Goal: Communication & Community: Ask a question

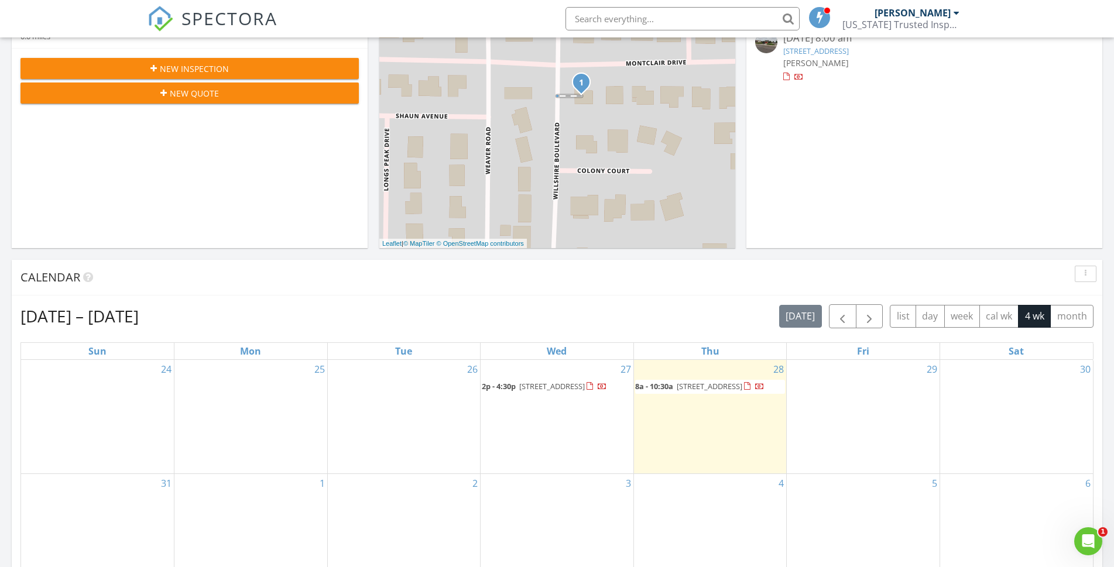
scroll to position [340, 0]
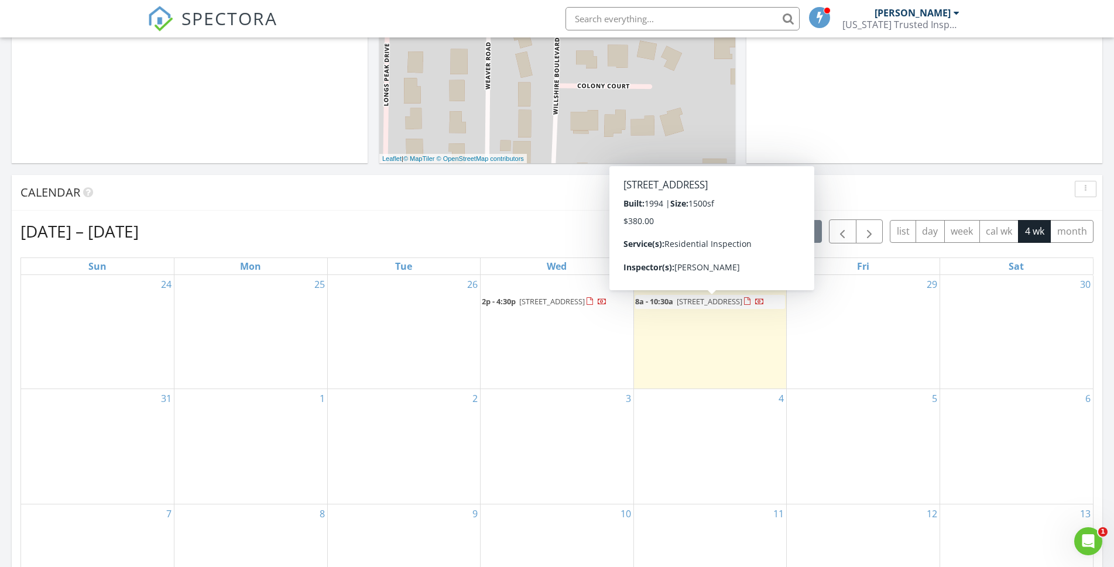
click at [744, 308] on div at bounding box center [754, 302] width 20 height 11
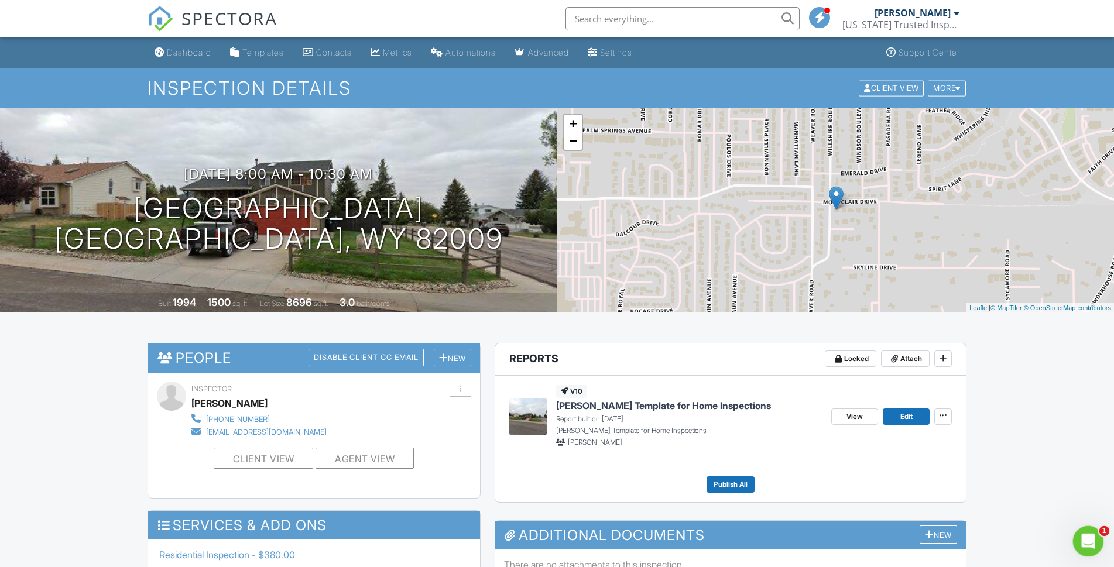
click at [1087, 540] on icon "Open Intercom Messenger" at bounding box center [1086, 539] width 19 height 19
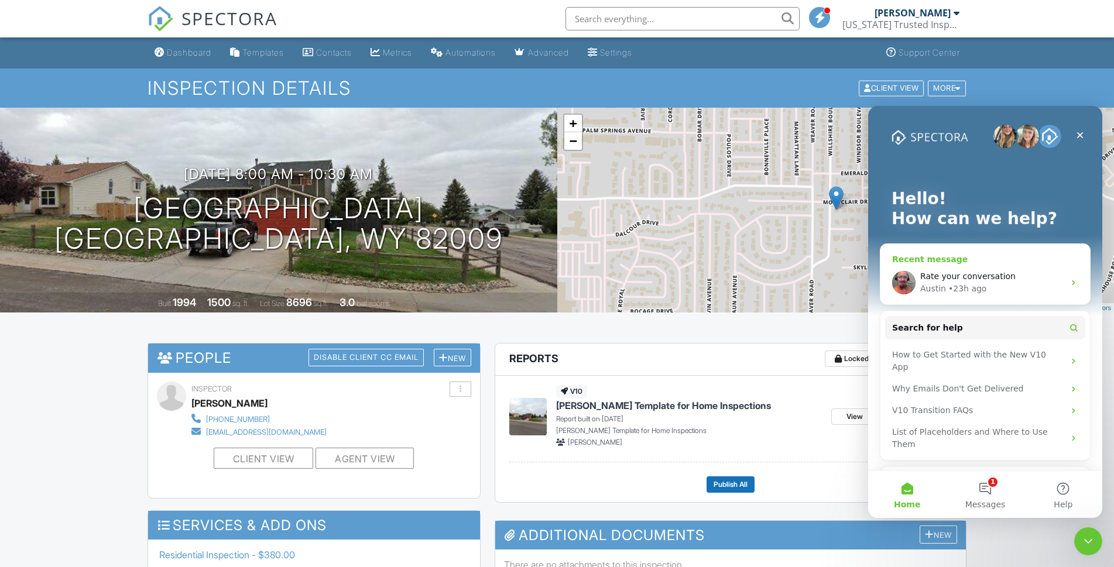
click at [1072, 283] on icon "Intercom messenger" at bounding box center [1073, 282] width 3 height 5
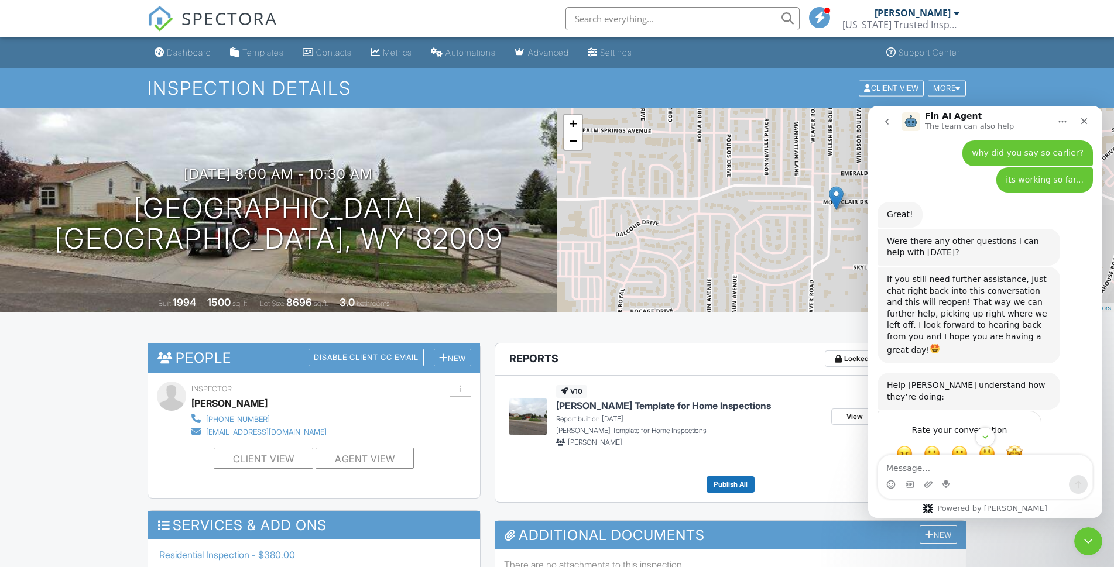
scroll to position [4374, 0]
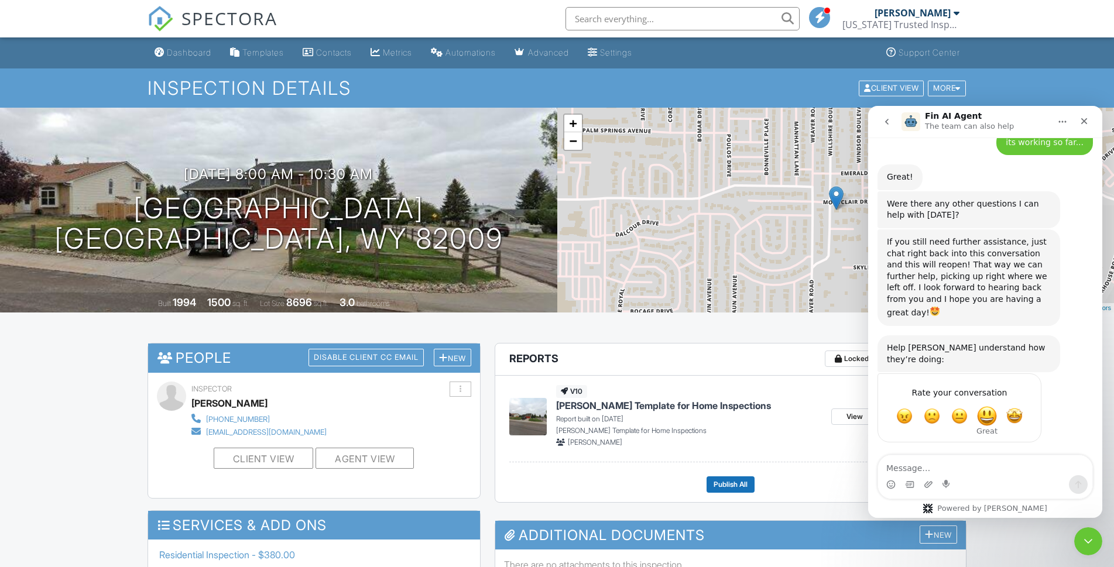
click at [987, 416] on span "Great" at bounding box center [986, 416] width 21 height 21
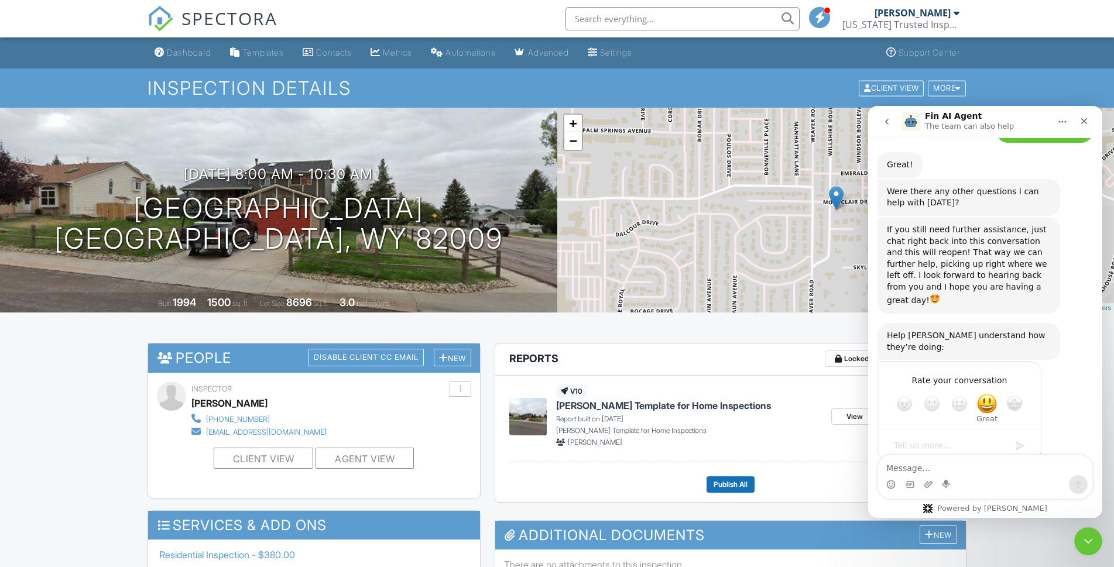
scroll to position [4406, 0]
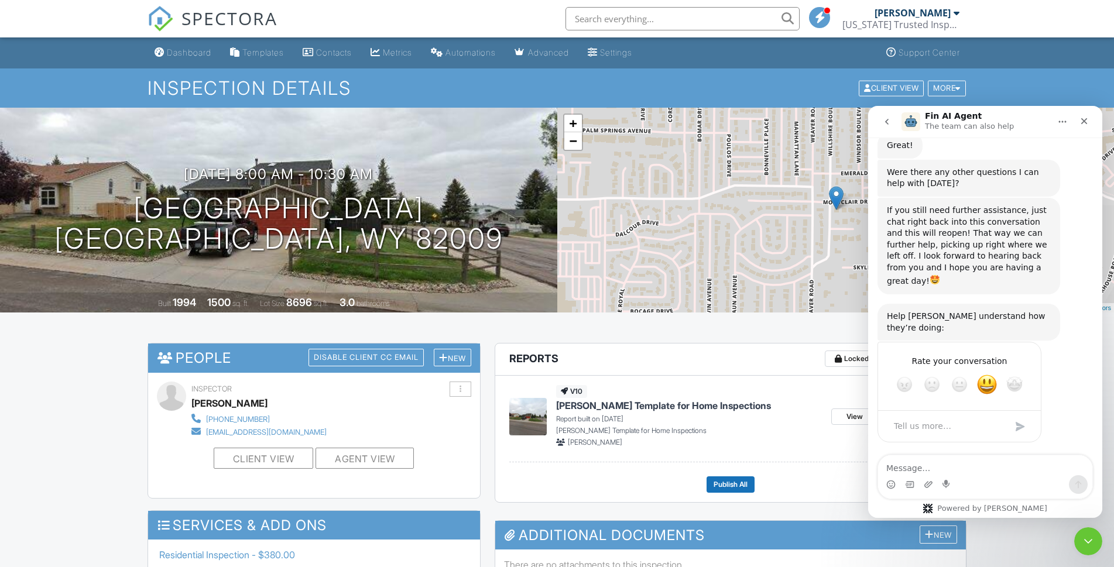
click at [991, 479] on div "Intercom messenger" at bounding box center [985, 484] width 214 height 19
click at [1020, 426] on div "Submit" at bounding box center [1019, 426] width 23 height 23
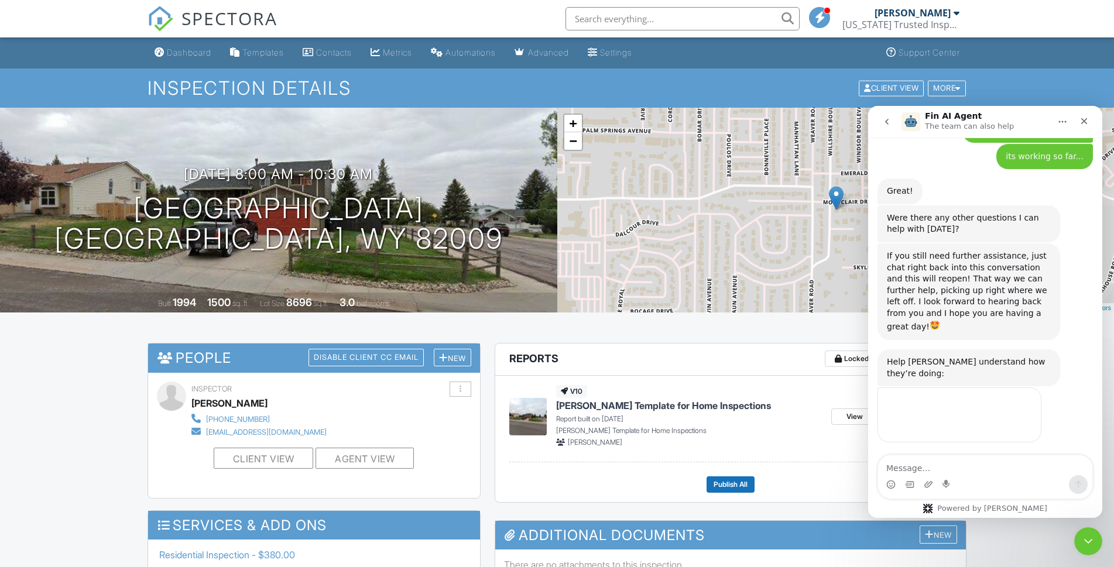
scroll to position [4359, 0]
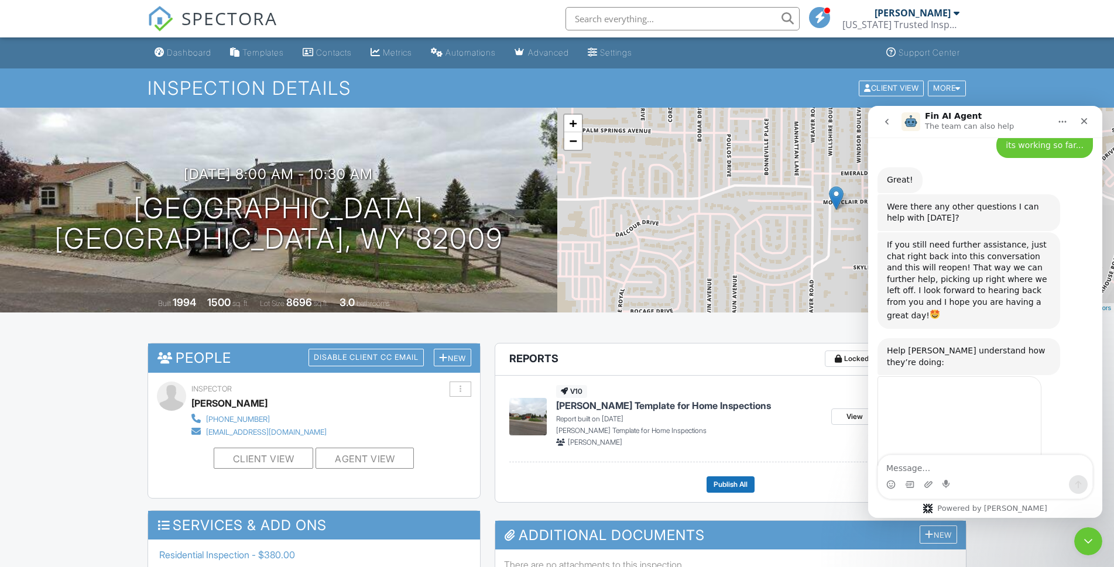
scroll to position [4406, 0]
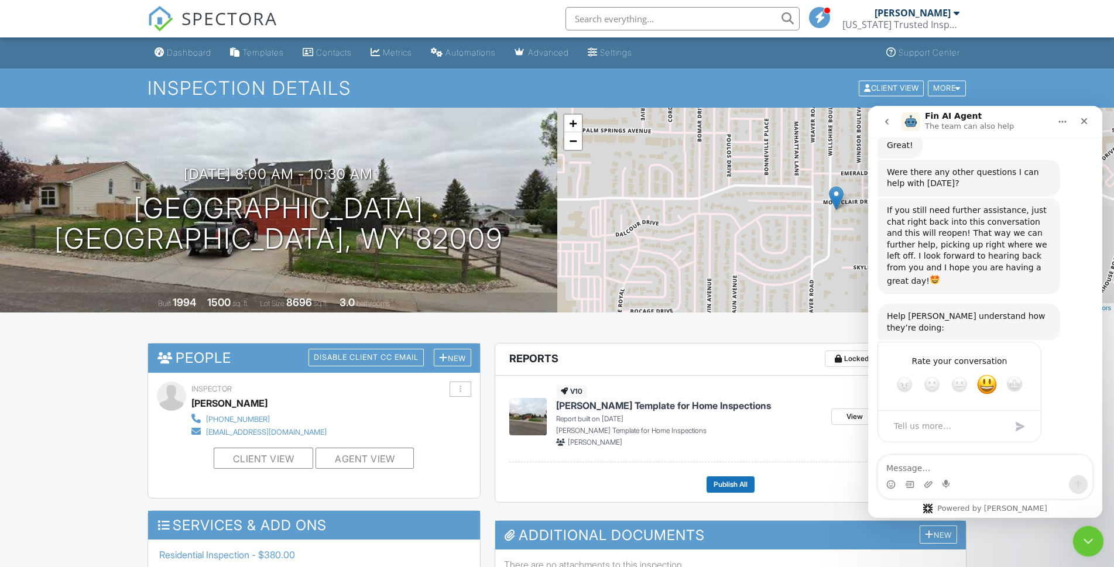
click at [1087, 536] on icon "Close Intercom Messenger" at bounding box center [1086, 540] width 14 height 14
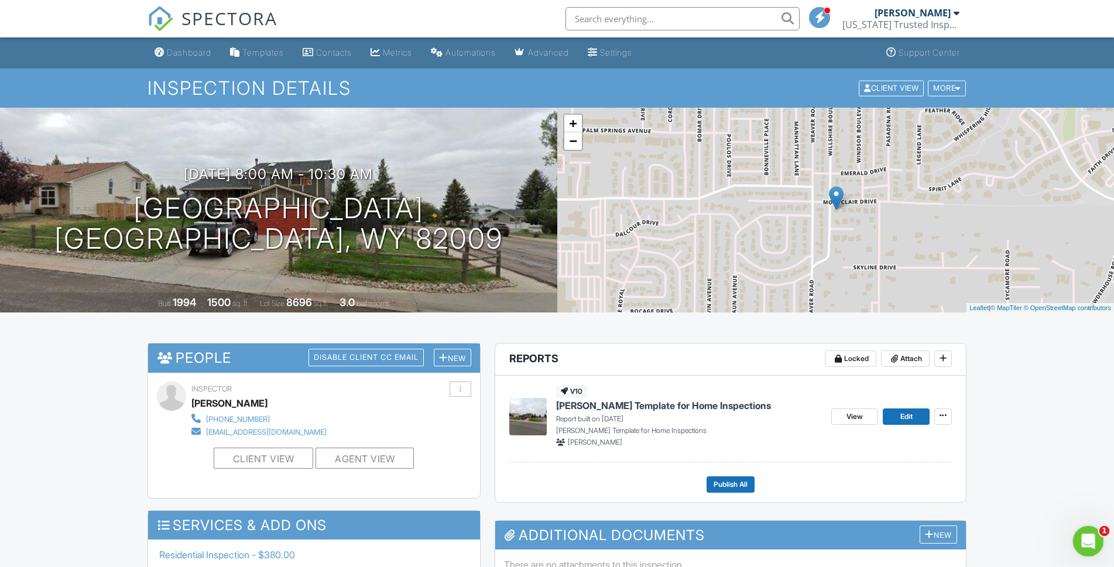
click at [1092, 536] on icon "Open Intercom Messenger" at bounding box center [1086, 539] width 19 height 19
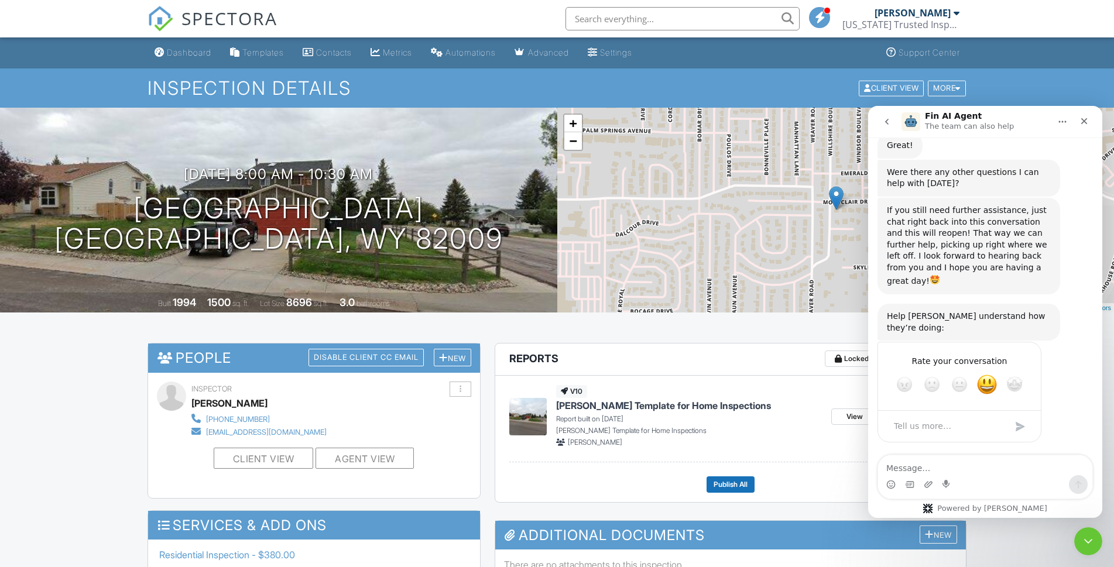
click at [939, 471] on textarea "Message…" at bounding box center [985, 465] width 214 height 20
type textarea "Not thru with getting this working yet...."
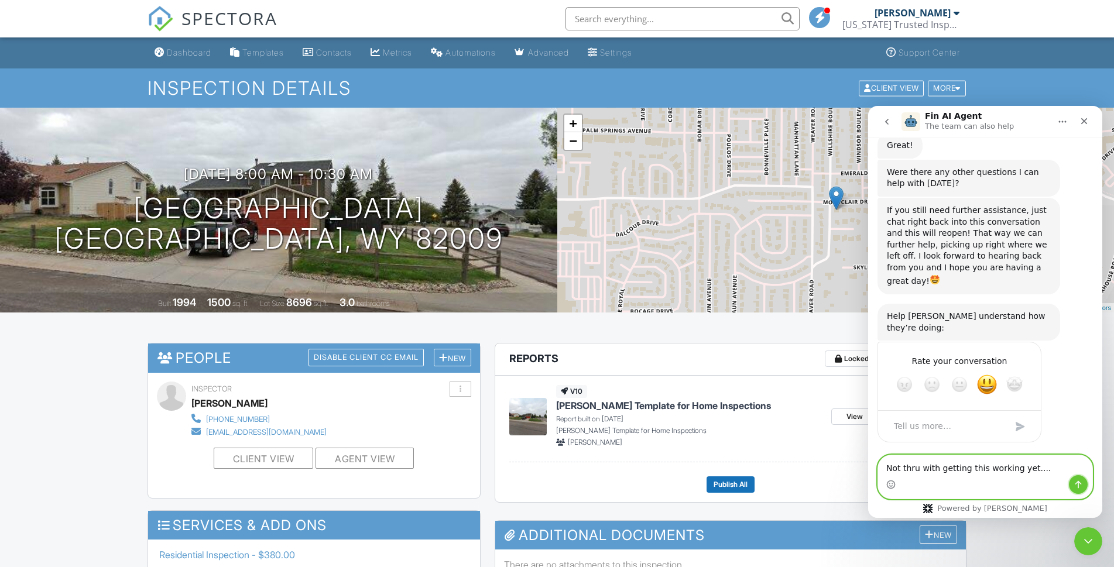
click at [1079, 485] on icon "Send a message…" at bounding box center [1077, 484] width 9 height 9
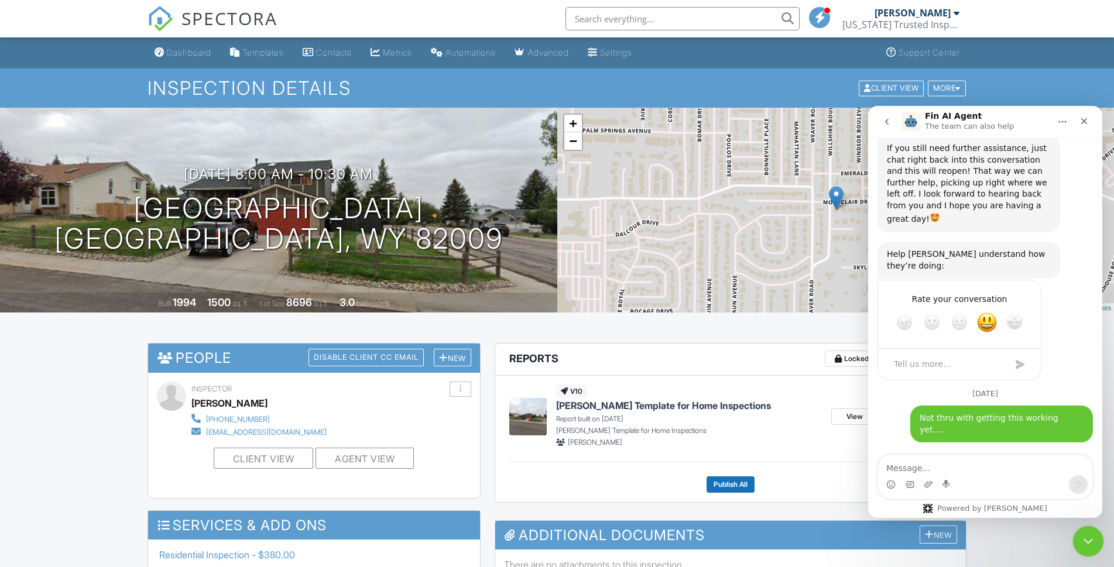
click at [1093, 543] on div "Close Intercom Messenger" at bounding box center [1086, 540] width 28 height 28
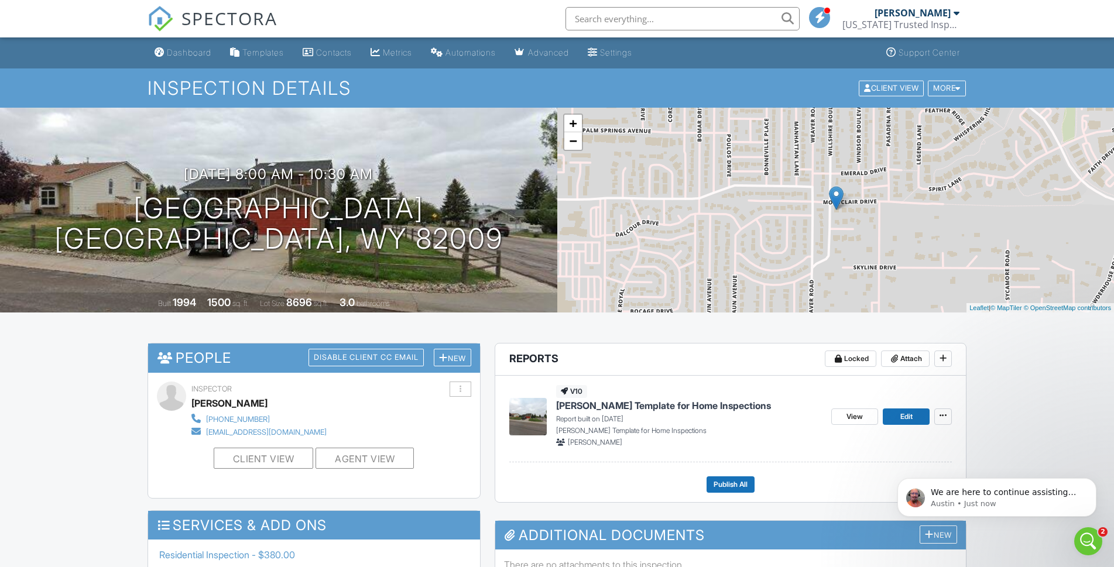
scroll to position [4535, 0]
click at [1089, 541] on icon "Open Intercom Messenger" at bounding box center [1086, 539] width 19 height 19
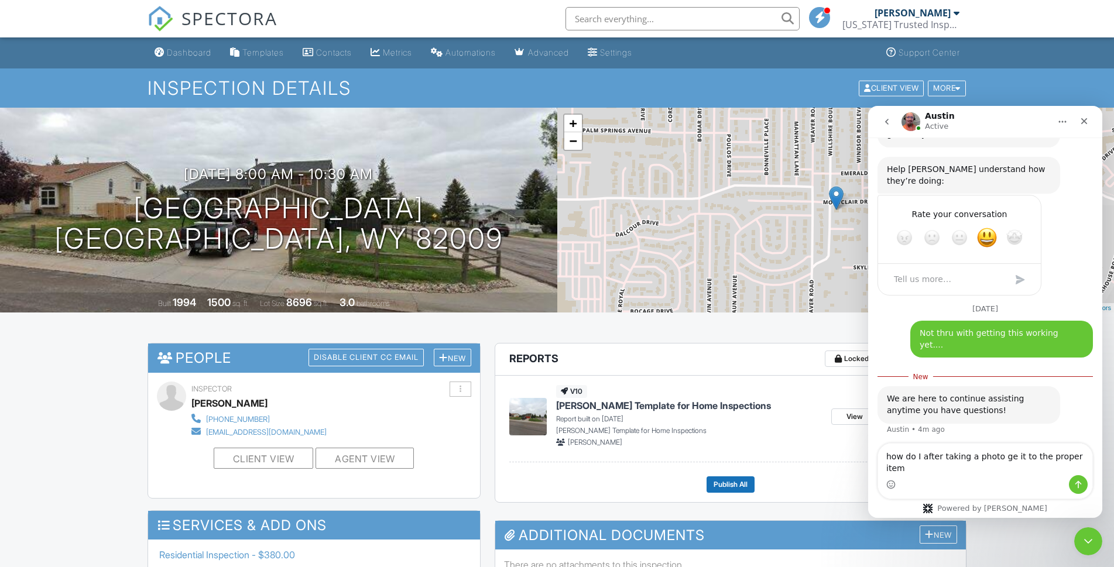
scroll to position [4566, 0]
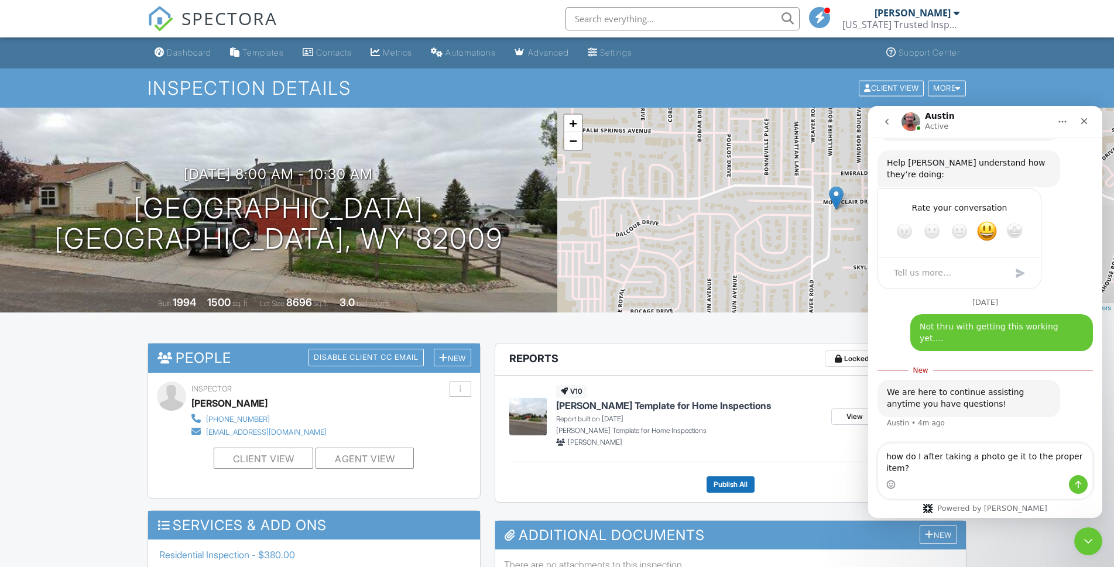
click at [1010, 462] on textarea "how do I after taking a photo ge it to the proper item?" at bounding box center [985, 460] width 214 height 32
type textarea "how do I after taking a photo get it to the proper item?"
click at [1076, 483] on icon "Send a message…" at bounding box center [1077, 484] width 9 height 9
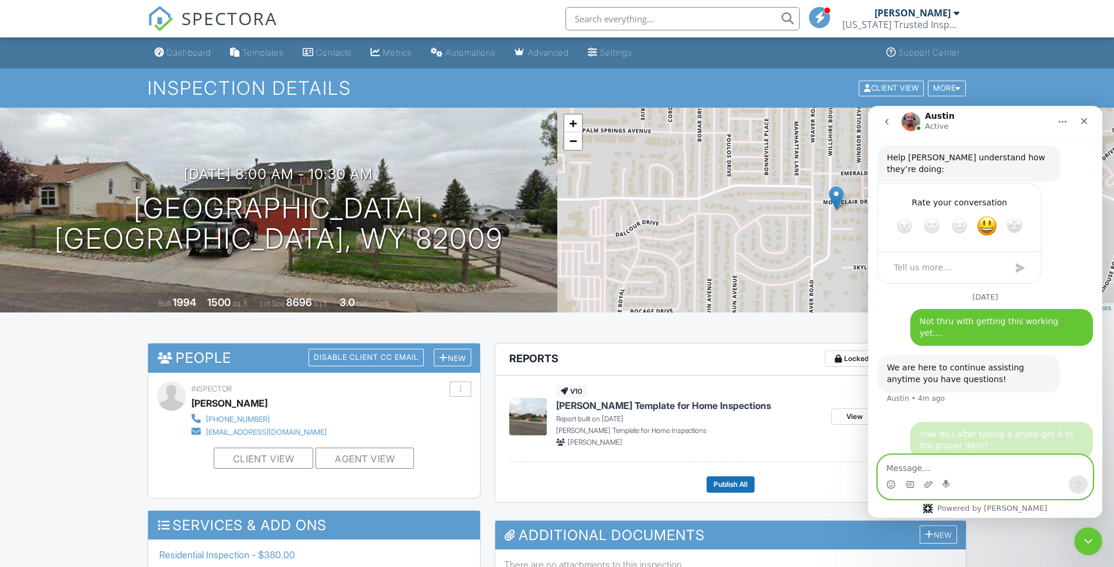
scroll to position [4583, 0]
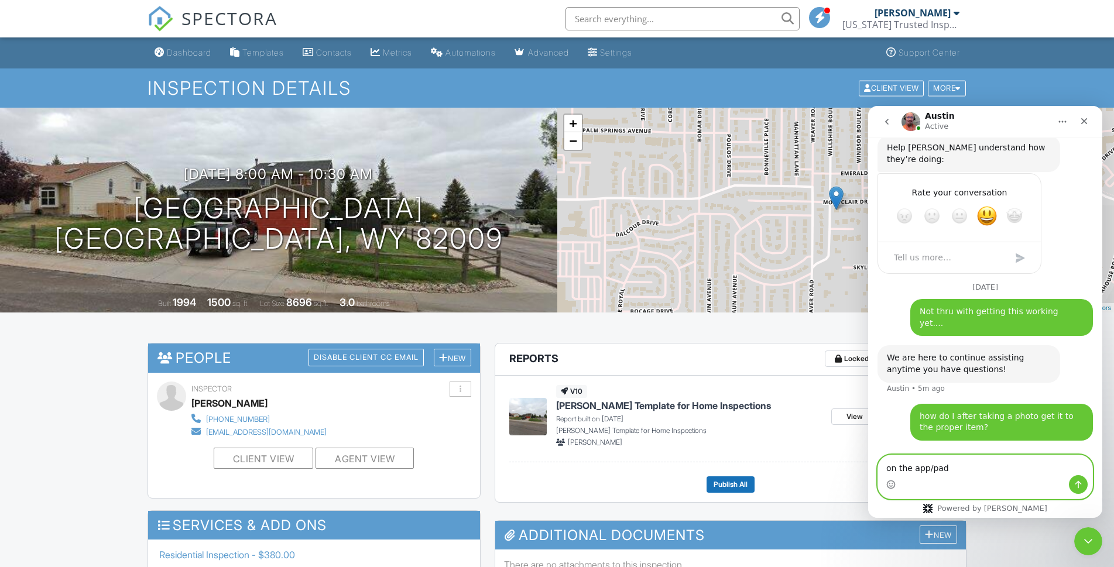
type textarea "on the app/pad"
click at [1078, 483] on icon "Send a message…" at bounding box center [1077, 484] width 9 height 9
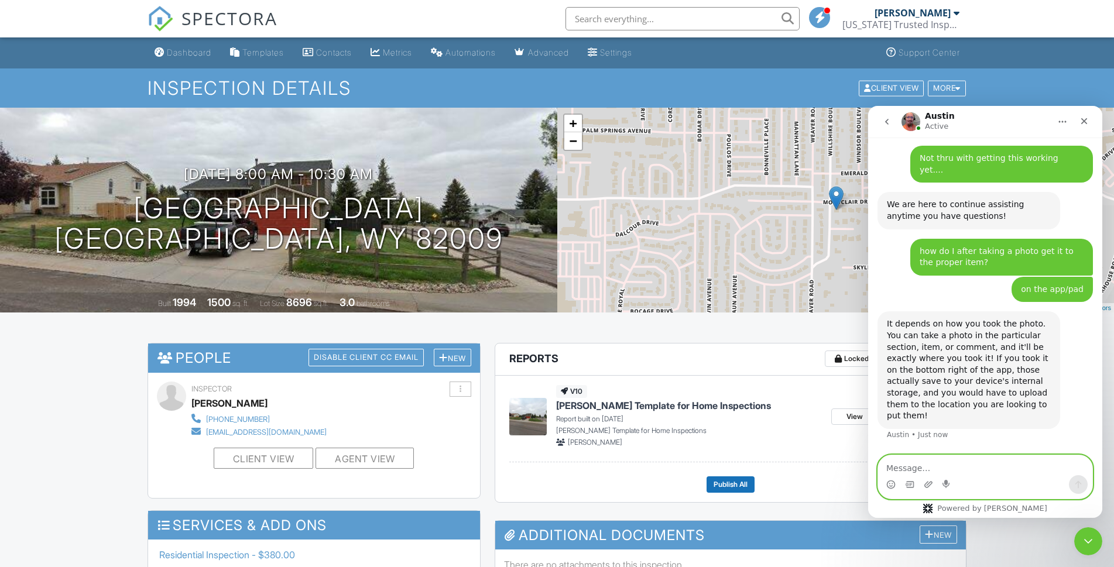
scroll to position [4744, 0]
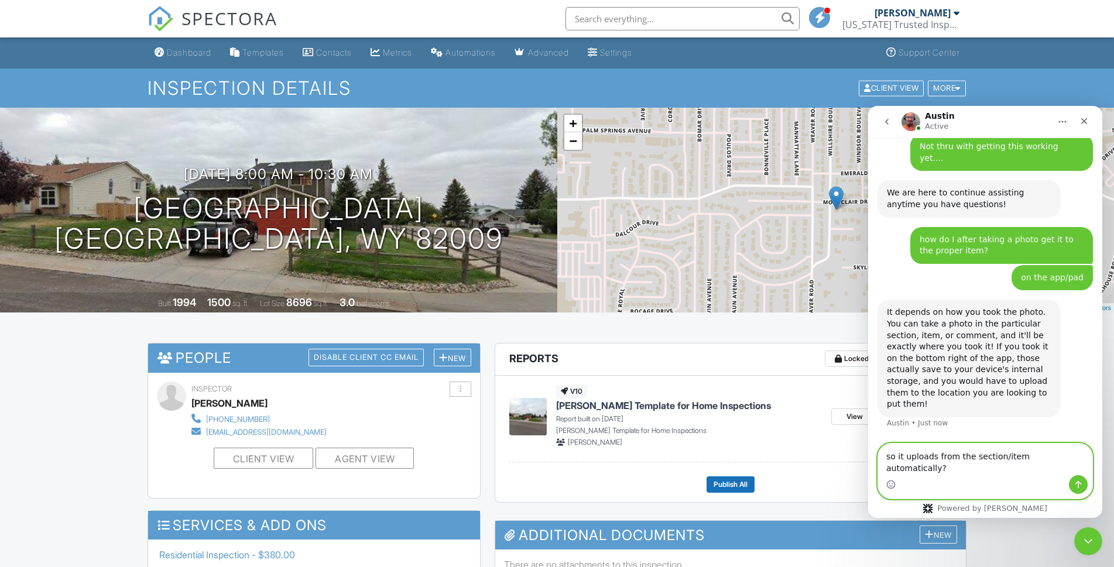
type textarea "so it uploads from the section/item automatically?"
click at [1075, 484] on icon "Send a message…" at bounding box center [1077, 484] width 9 height 9
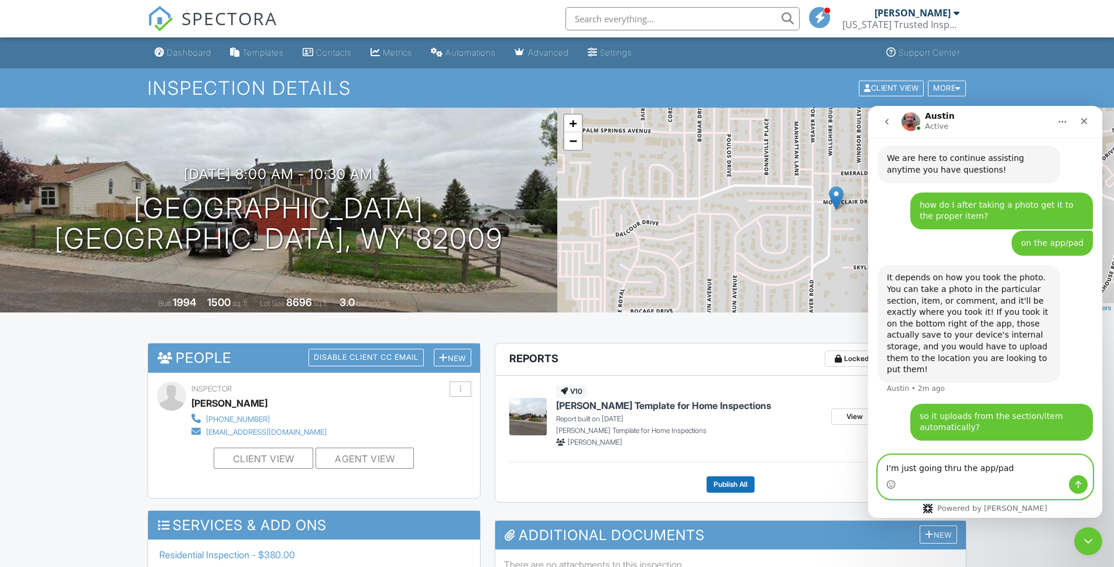
click at [1025, 469] on textarea "I'm just going thru the app/pad" at bounding box center [985, 465] width 214 height 20
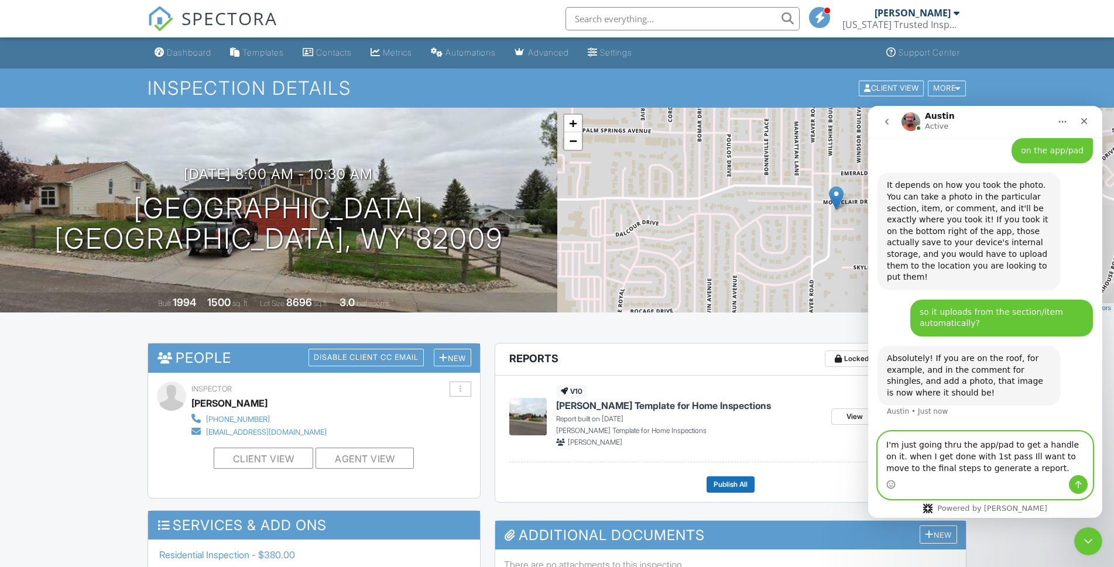
scroll to position [4888, 0]
type textarea "I'm just going thru the app/pad to get a handle on it. when I get done with 1st…"
click at [1078, 485] on icon "Send a message…" at bounding box center [1078, 485] width 6 height 8
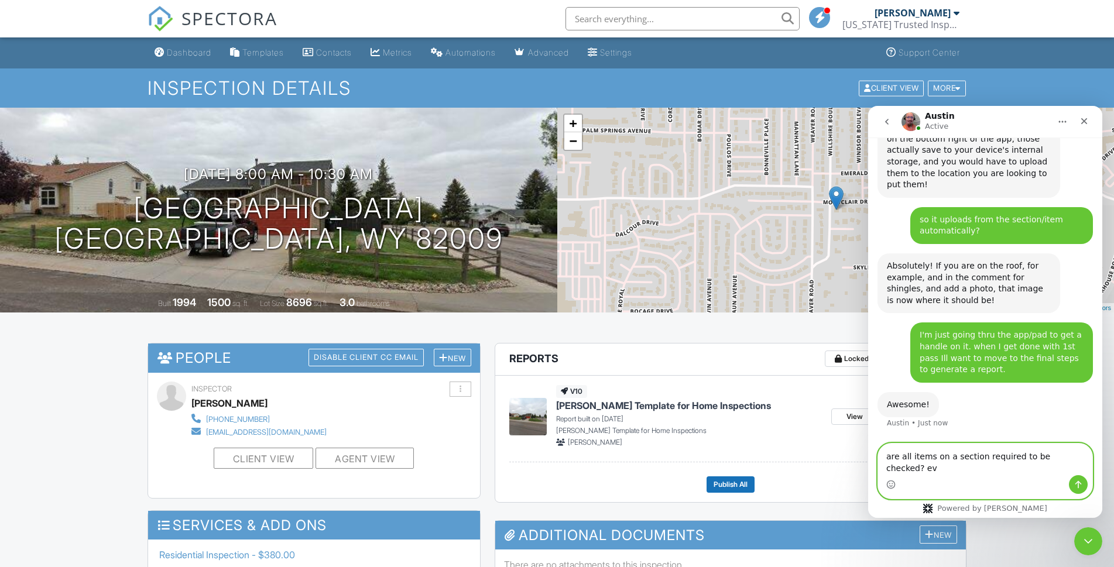
scroll to position [4985, 0]
type textarea "are all items on a section required to be checked? even if no issues observed?"
click at [1076, 484] on icon "Send a message…" at bounding box center [1077, 484] width 9 height 9
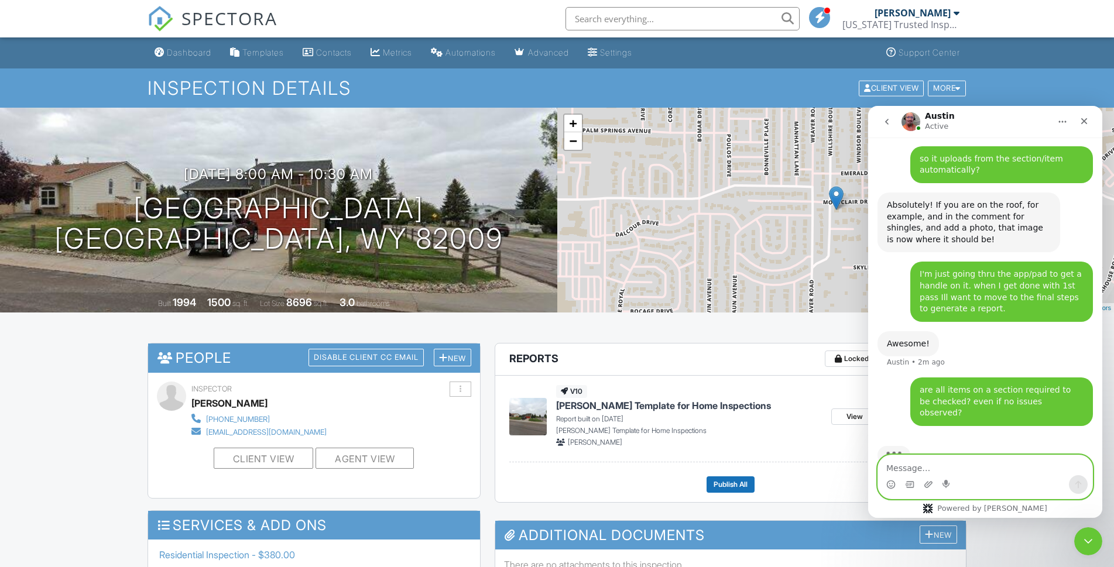
scroll to position [5066, 0]
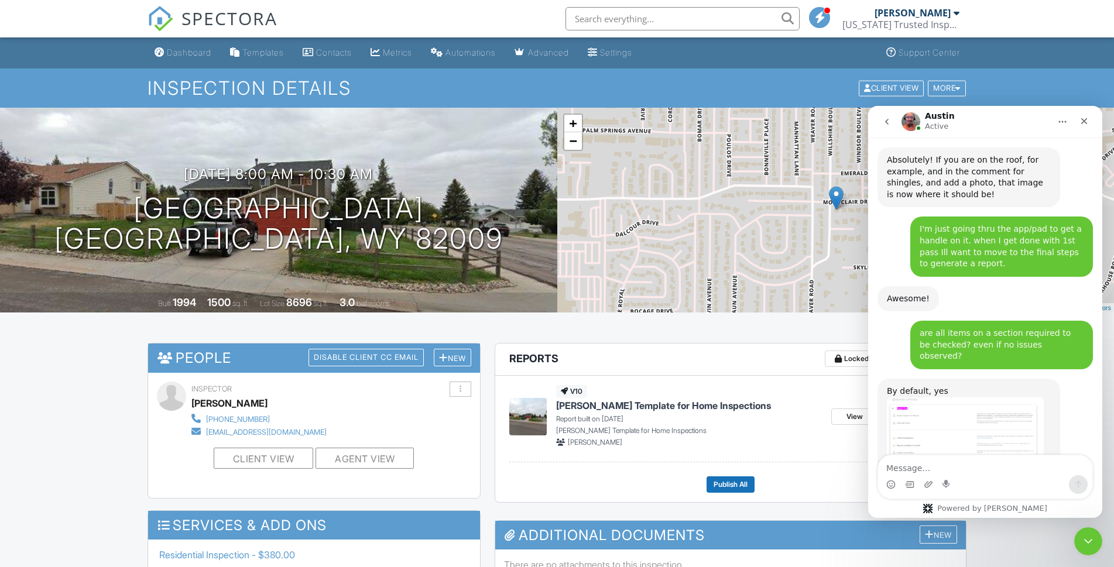
click at [411, 139] on div "[DATE] 8:00 am - 10:30 am [STREET_ADDRESS] [GEOGRAPHIC_DATA], WY 82009 Built 19…" at bounding box center [278, 210] width 557 height 205
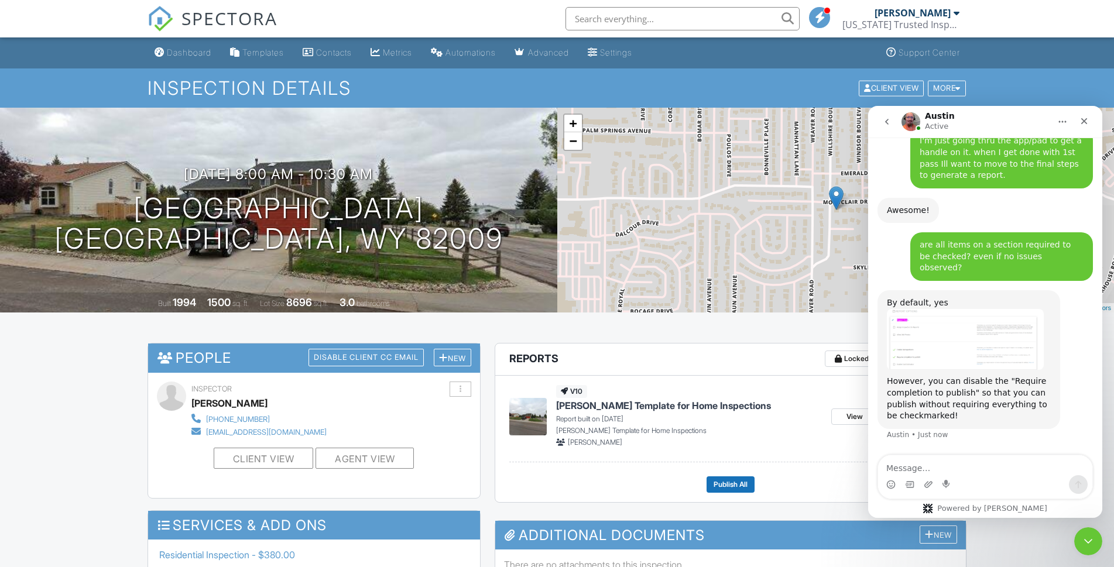
scroll to position [5173, 0]
click at [959, 341] on img "Austin says…" at bounding box center [965, 339] width 157 height 61
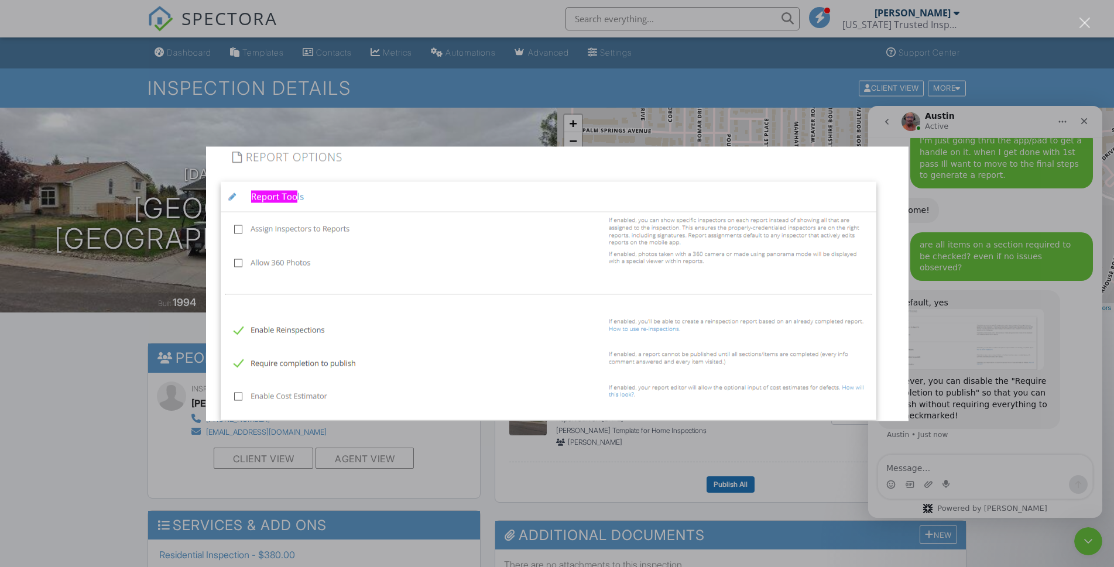
click at [959, 341] on div "Intercom messenger" at bounding box center [557, 283] width 1114 height 567
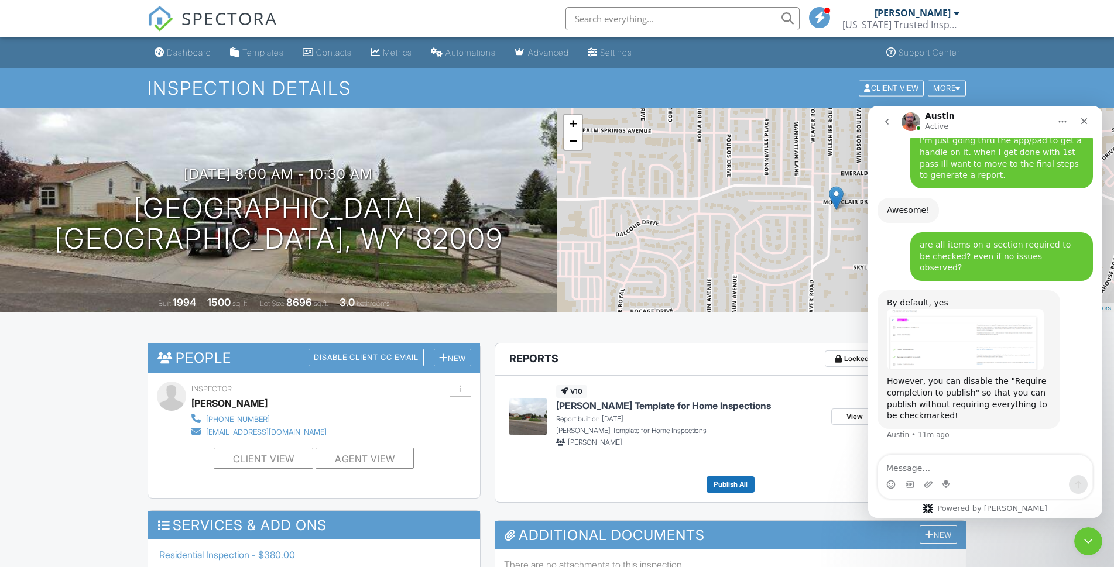
click at [941, 344] on img "Austin says…" at bounding box center [965, 339] width 157 height 61
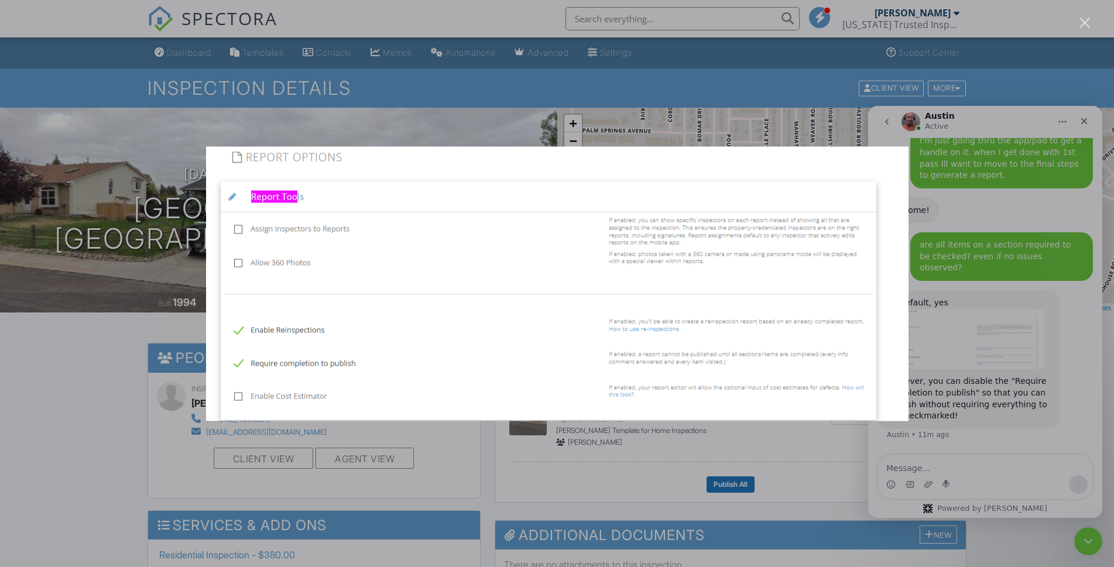
click at [791, 483] on div "Intercom messenger" at bounding box center [557, 283] width 1114 height 567
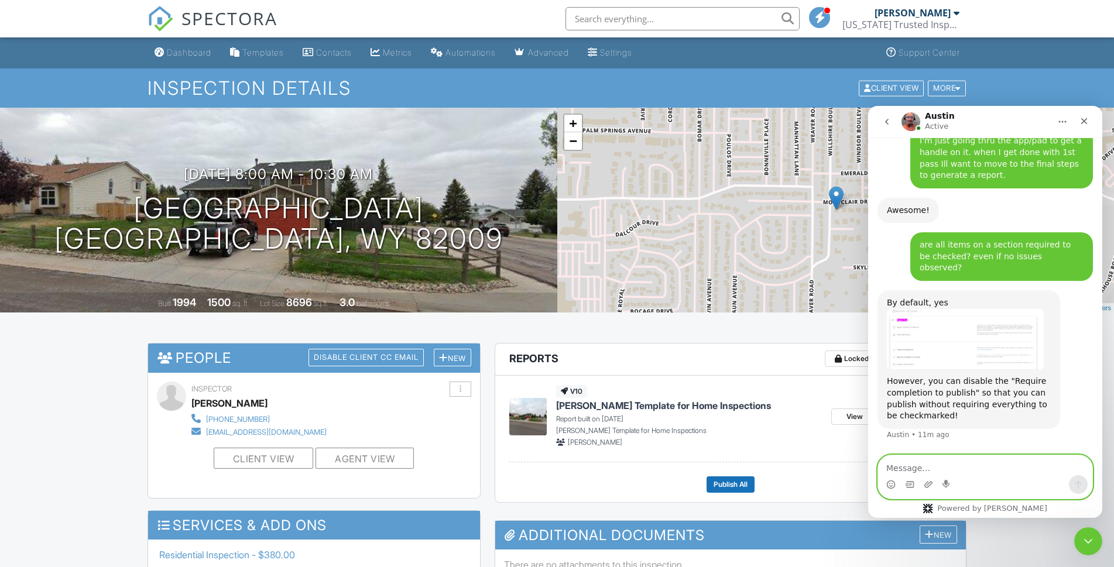
click at [939, 470] on textarea "Message…" at bounding box center [985, 465] width 214 height 20
